Goal: Task Accomplishment & Management: Use online tool/utility

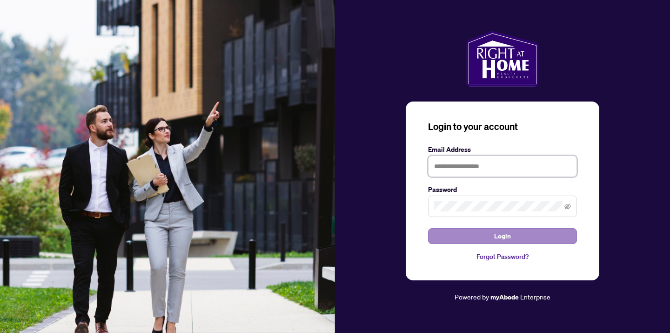
type input "**********"
click at [506, 233] on span "Login" at bounding box center [502, 236] width 17 height 15
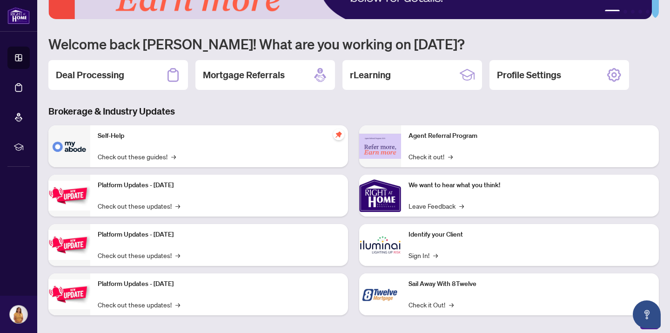
scroll to position [64, 0]
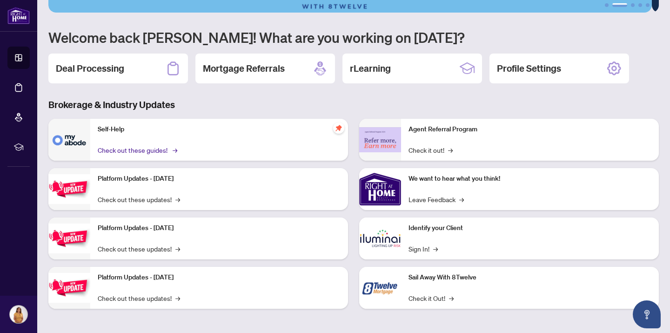
click at [163, 148] on link "Check out these guides! →" at bounding box center [137, 150] width 78 height 10
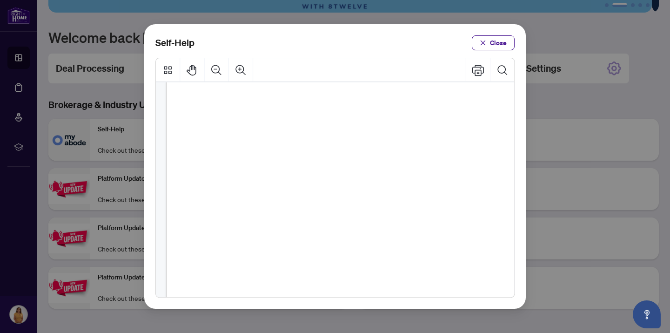
scroll to position [65, 0]
click at [485, 42] on icon "close" at bounding box center [483, 42] width 5 height 5
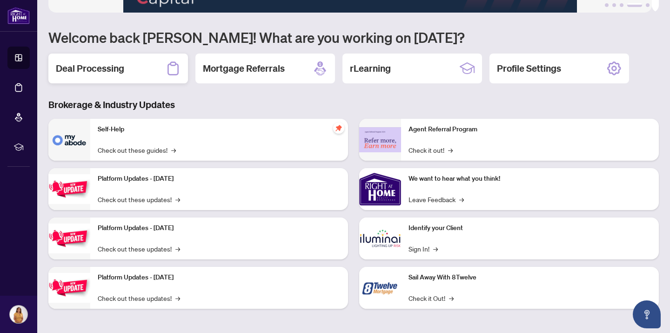
click at [107, 68] on h2 "Deal Processing" at bounding box center [90, 68] width 68 height 13
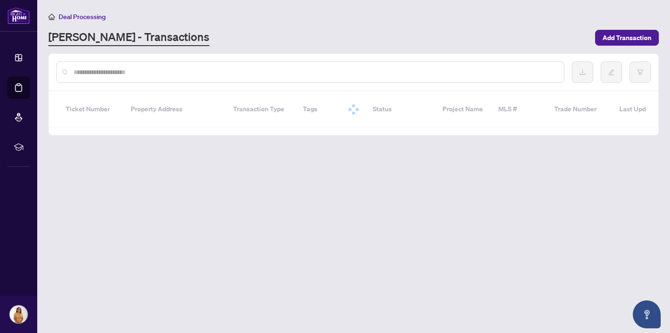
click at [107, 68] on input "text" at bounding box center [315, 72] width 483 height 10
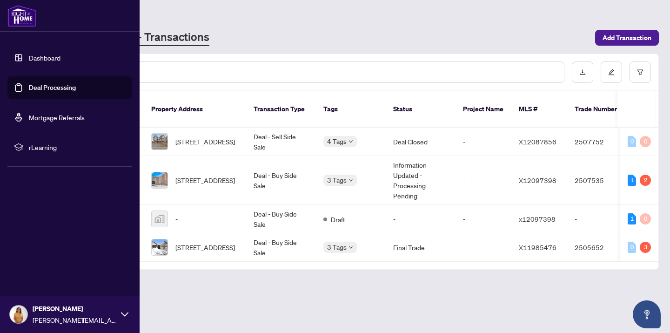
click at [47, 146] on span "rLearning" at bounding box center [77, 147] width 97 height 10
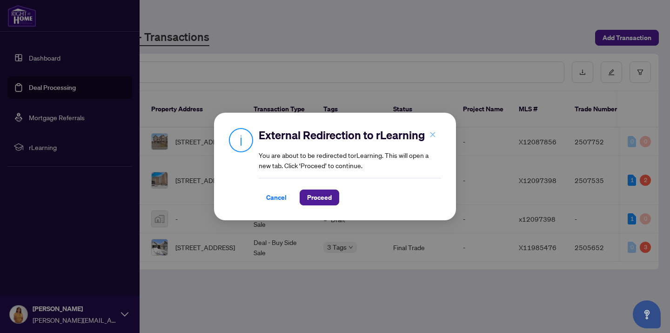
click at [433, 131] on icon "close" at bounding box center [433, 134] width 7 height 7
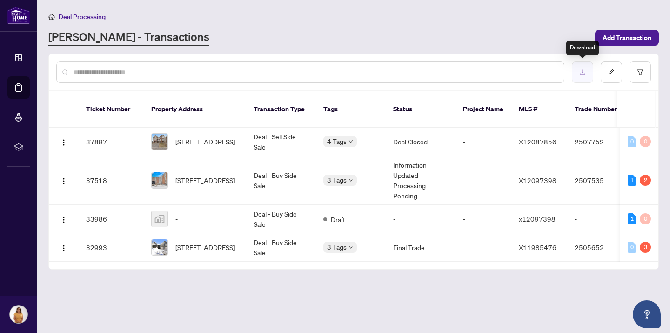
click at [583, 72] on icon "download" at bounding box center [583, 72] width 7 height 7
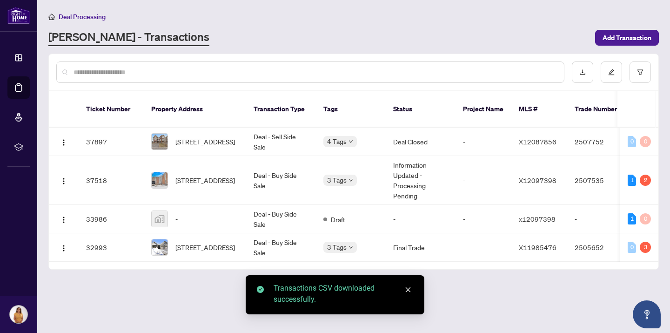
click at [400, 20] on div "Deal Processing" at bounding box center [353, 16] width 611 height 11
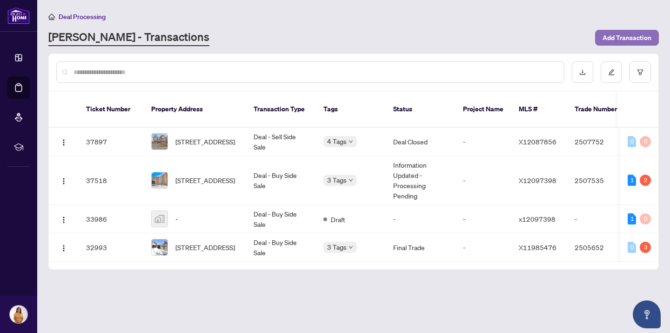
click at [625, 35] on span "Add Transaction" at bounding box center [627, 37] width 49 height 15
